Goal: Task Accomplishment & Management: Complete application form

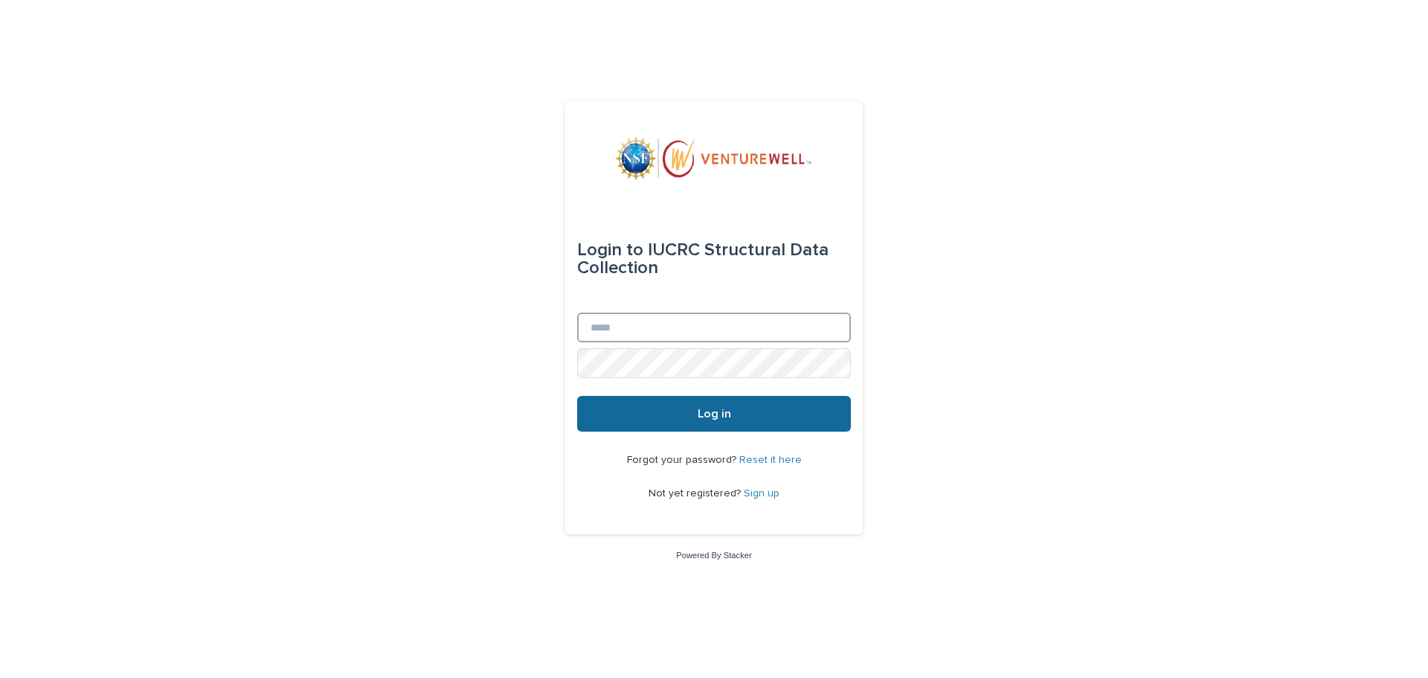
type input "**********"
click at [651, 419] on button "Log in" at bounding box center [714, 414] width 274 height 36
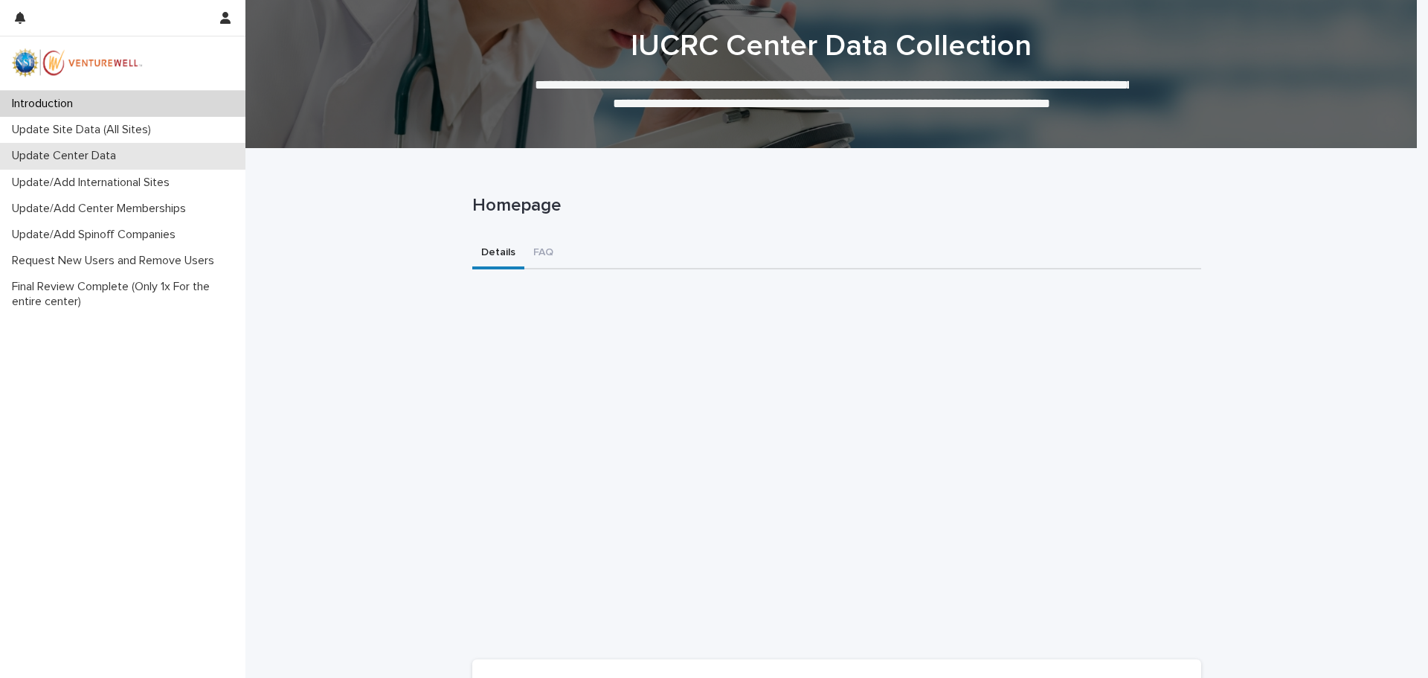
click at [99, 156] on p "Update Center Data" at bounding box center [67, 156] width 122 height 14
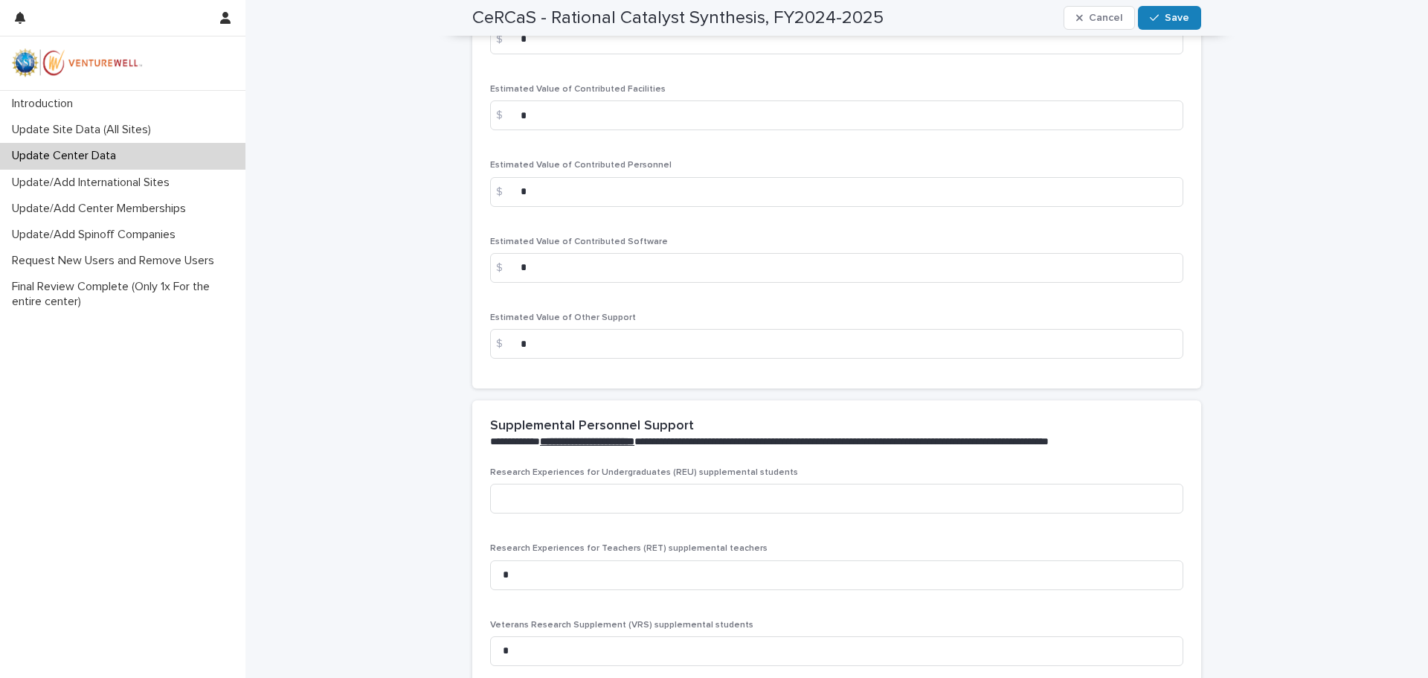
scroll to position [2954, 0]
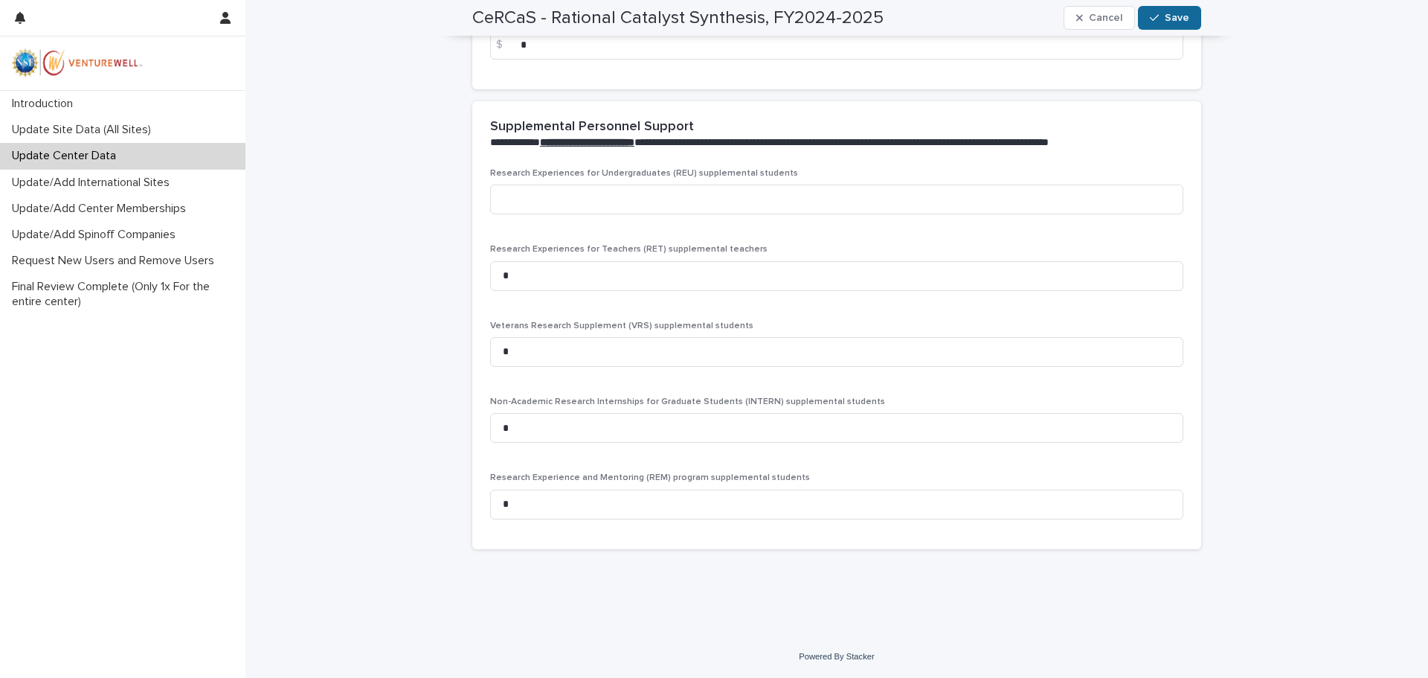
click at [1165, 21] on span "Save" at bounding box center [1177, 18] width 25 height 10
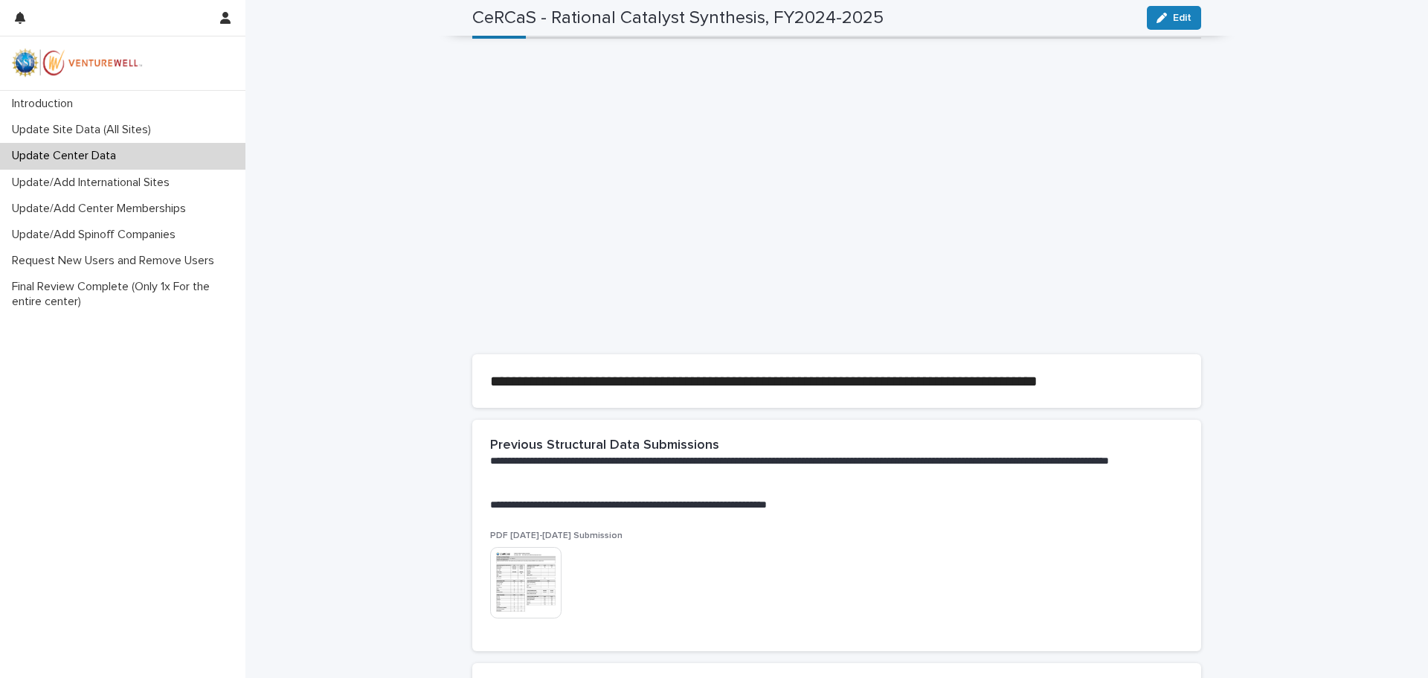
scroll to position [0, 0]
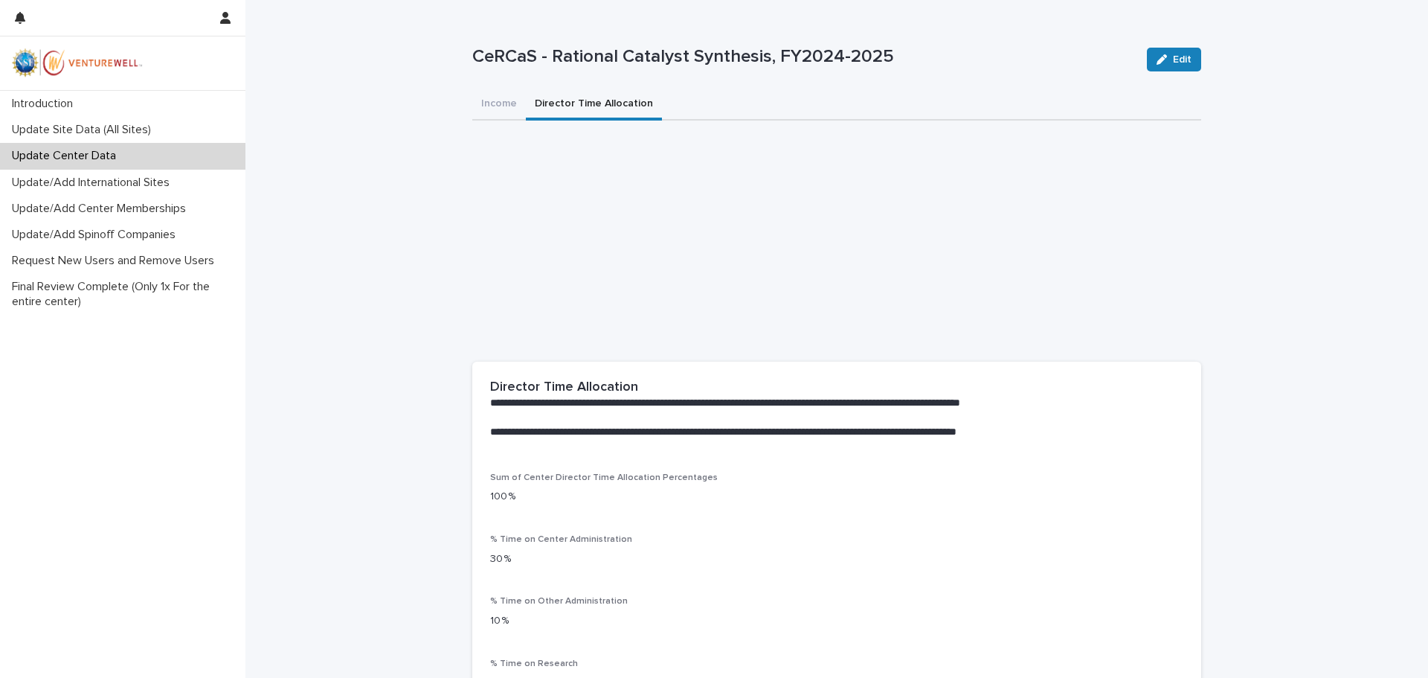
click at [588, 106] on button "Director Time Allocation" at bounding box center [594, 104] width 136 height 31
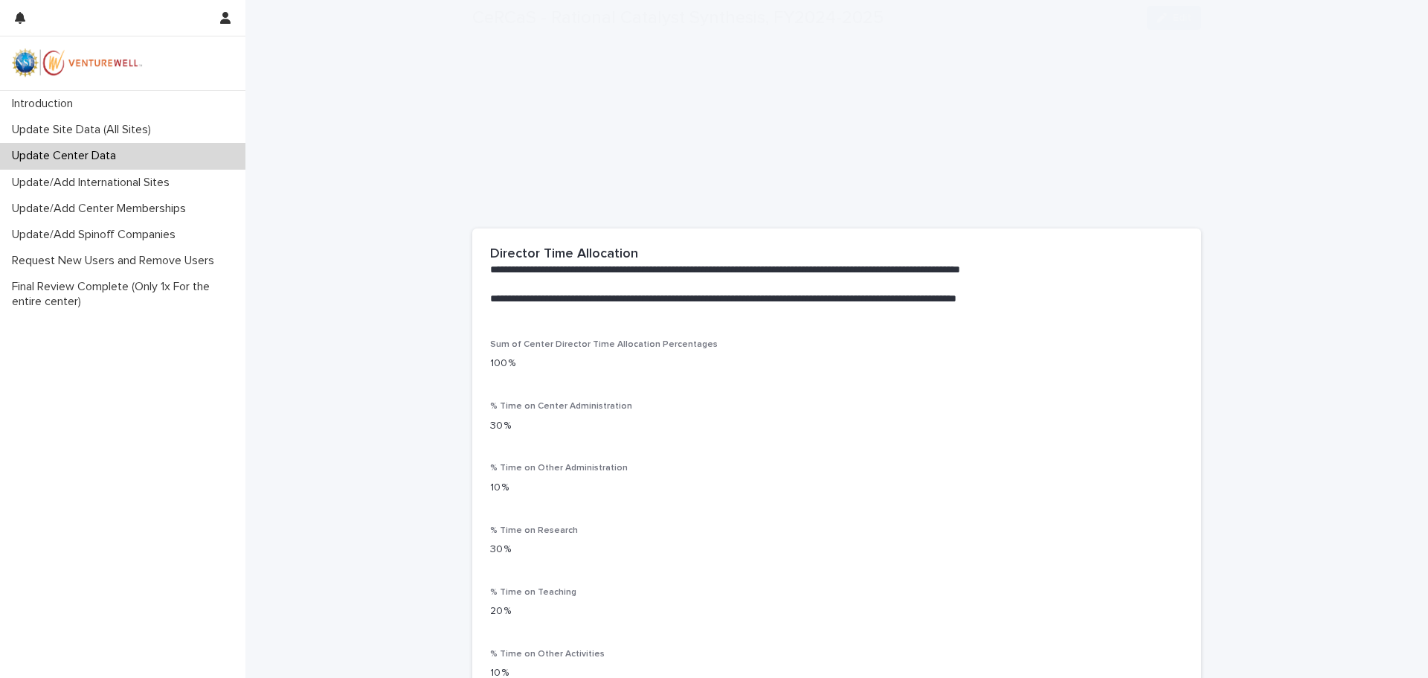
scroll to position [295, 0]
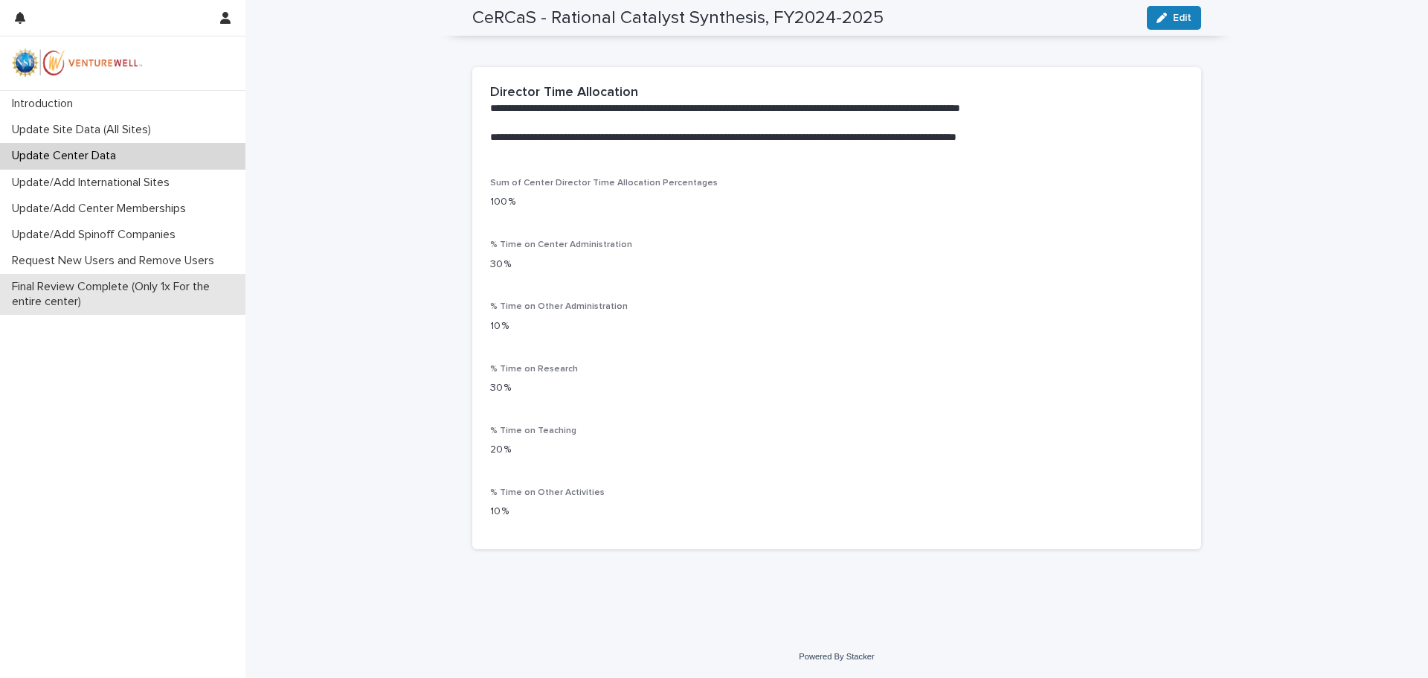
click at [100, 304] on p "Final Review Complete (Only 1x For the entire center)" at bounding box center [126, 294] width 240 height 28
